Goal: Information Seeking & Learning: Learn about a topic

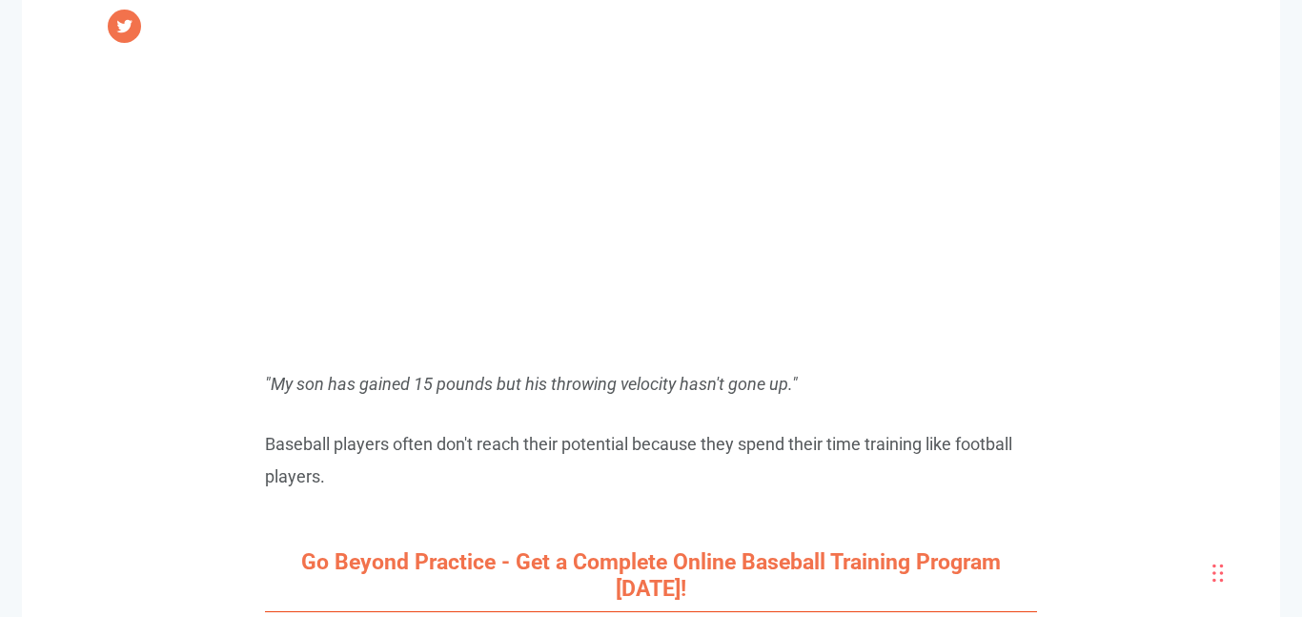
scroll to position [1297, 0]
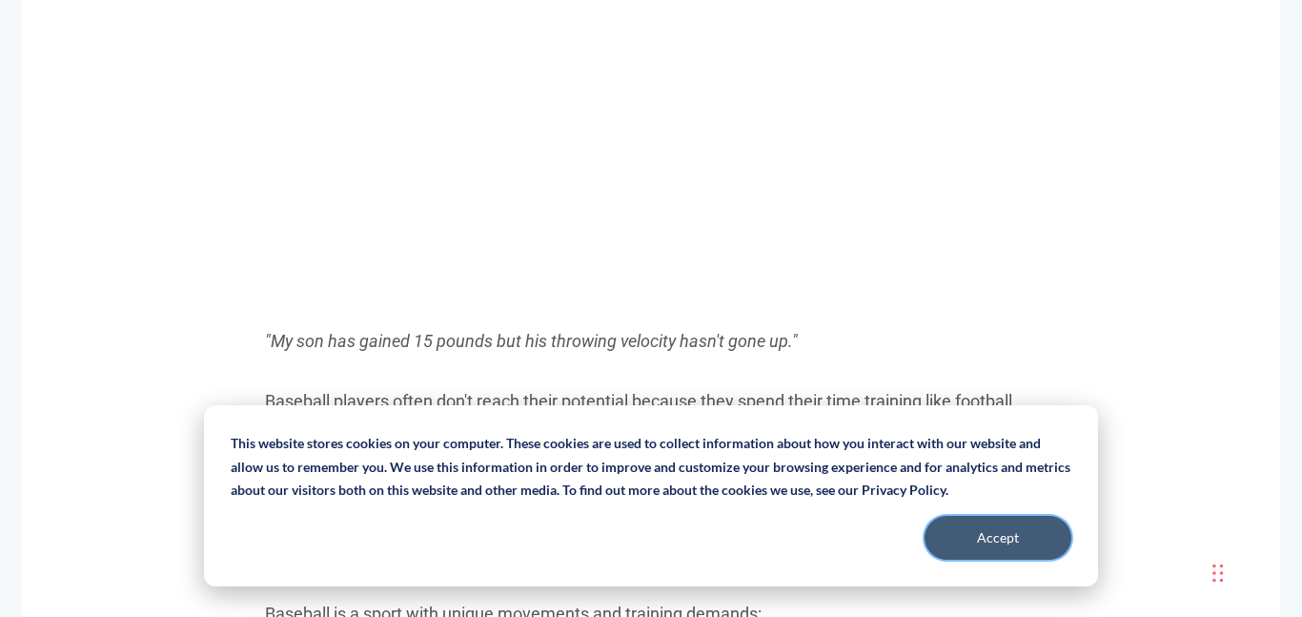
click at [972, 538] on button "Accept" at bounding box center [997, 538] width 147 height 44
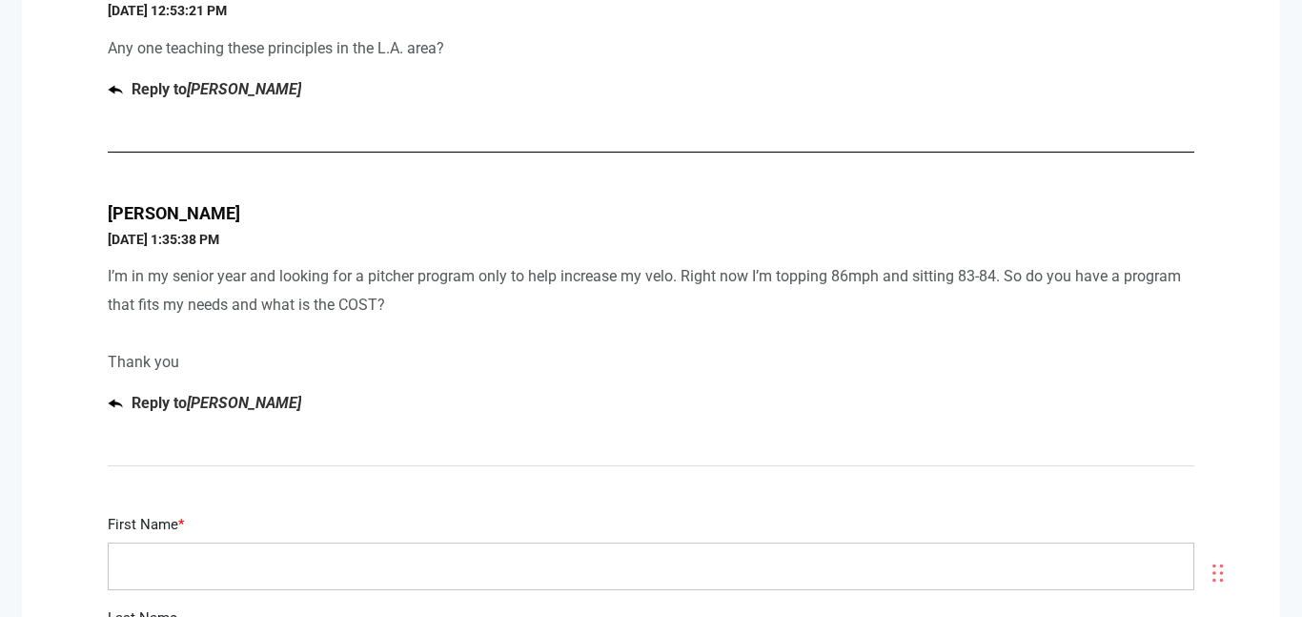
scroll to position [8719, 0]
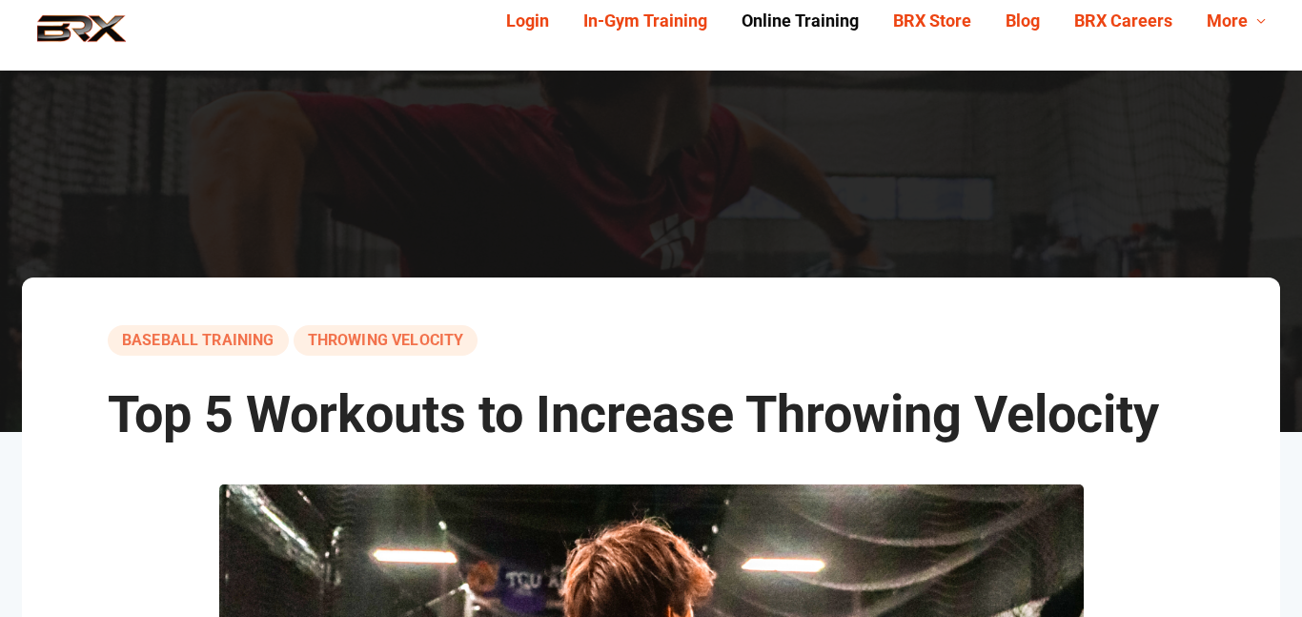
click at [782, 21] on link "Online Training" at bounding box center [800, 22] width 152 height 30
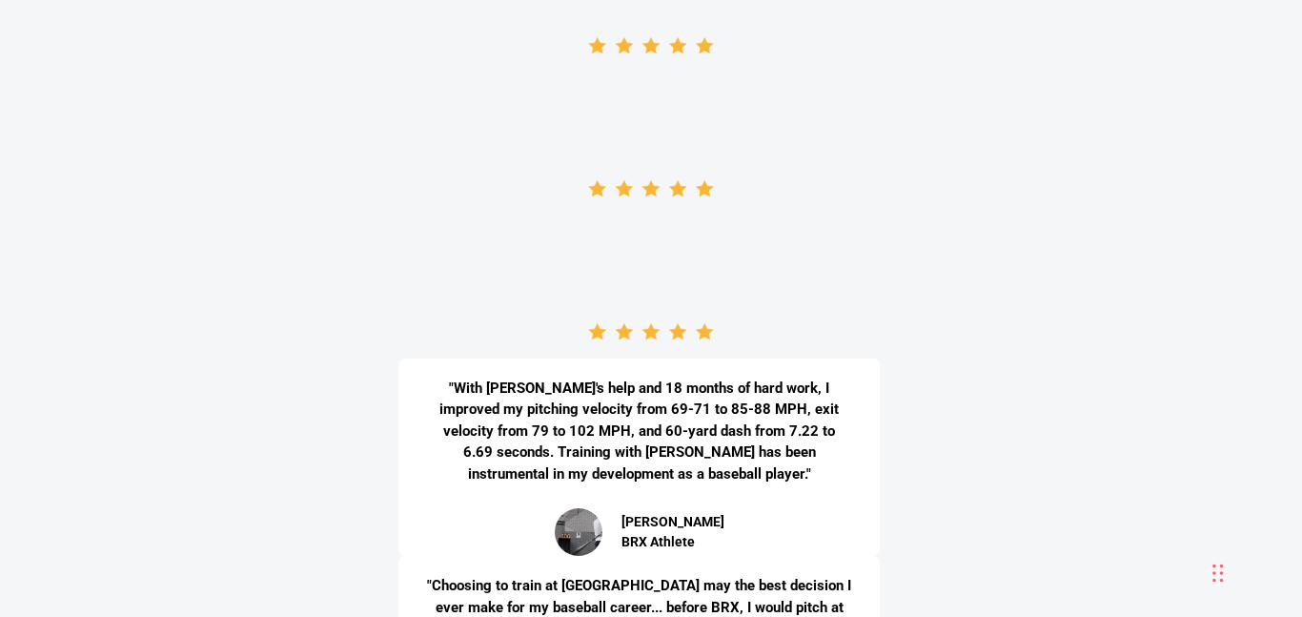
scroll to position [4699, 0]
